Goal: Task Accomplishment & Management: Manage account settings

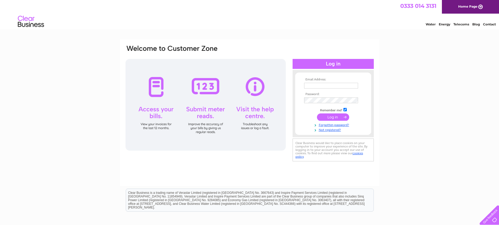
type input "sw@hastingslegal.co.uk"
click at [333, 118] on input "submit" at bounding box center [333, 116] width 32 height 7
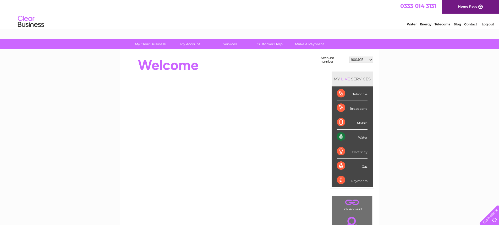
click at [369, 61] on select "900405 900407 30274669" at bounding box center [361, 60] width 24 height 6
click at [400, 87] on div "My Clear Business Login Details My Details My Preferences Link Account My Accou…" at bounding box center [249, 186] width 499 height 295
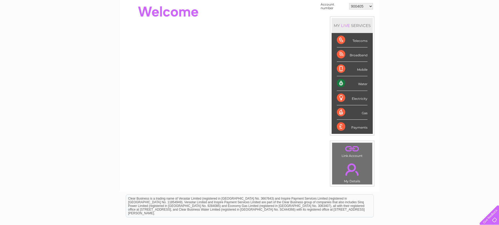
scroll to position [114, 0]
